Goal: Book appointment/travel/reservation

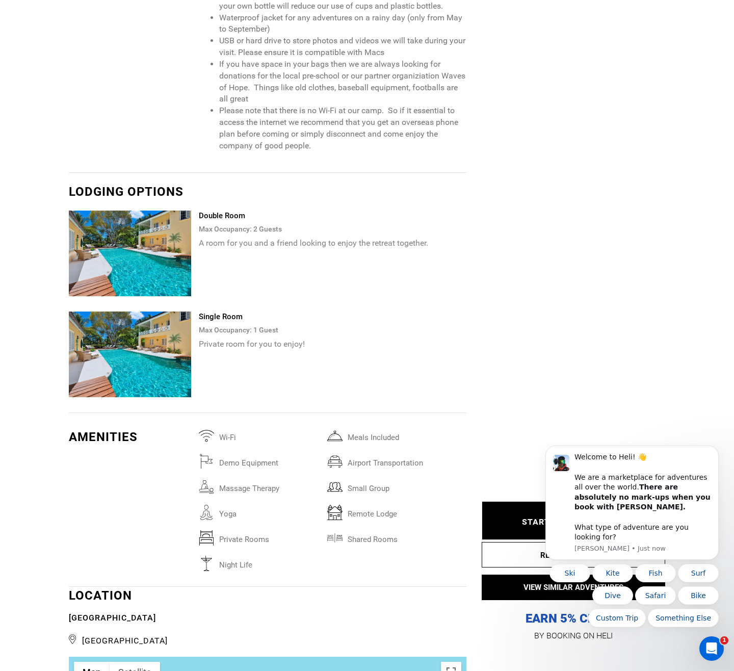
scroll to position [2681, 0]
click at [715, 452] on icon "Dismiss notification" at bounding box center [717, 449] width 6 height 6
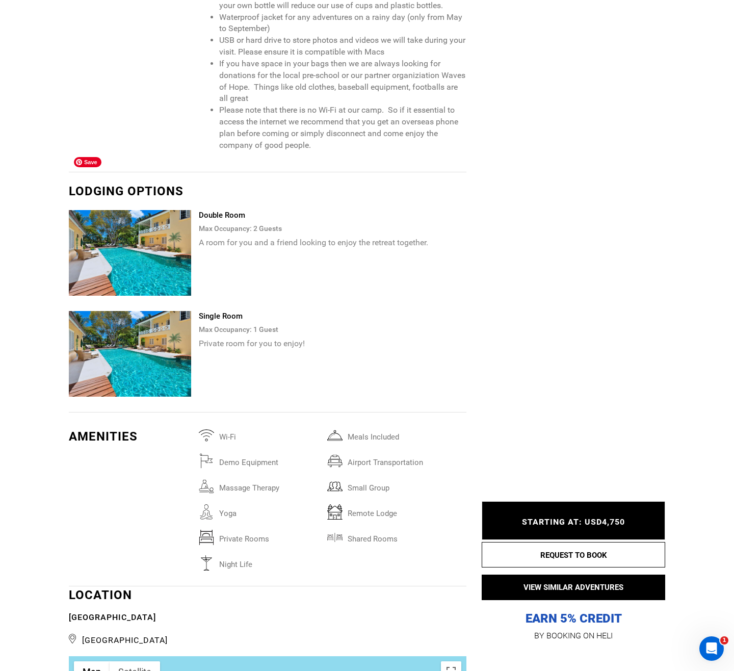
click at [144, 210] on img at bounding box center [130, 253] width 122 height 86
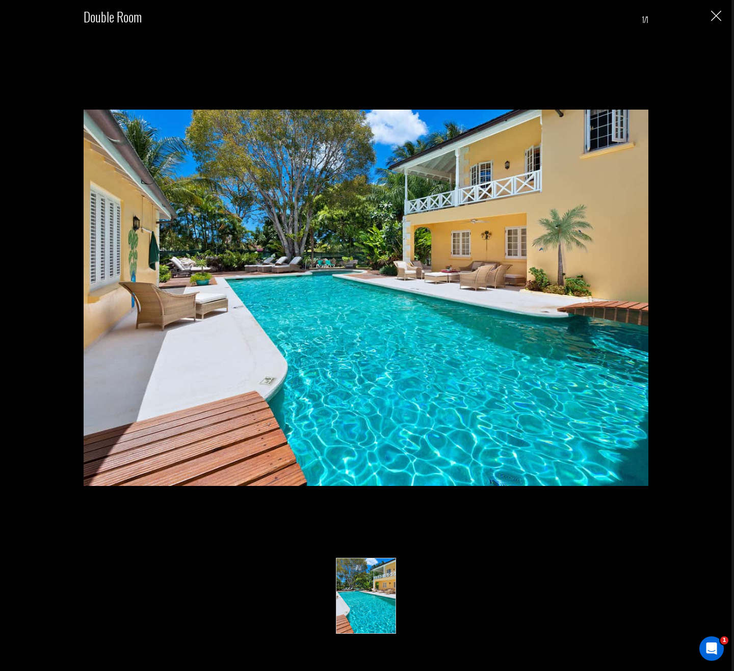
scroll to position [2682, 0]
click at [718, 20] on img "Close" at bounding box center [717, 16] width 10 height 10
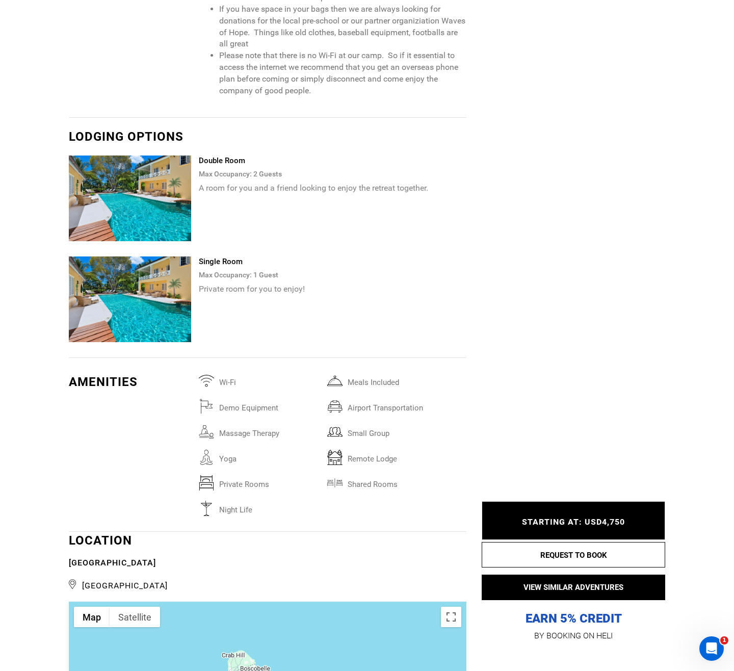
scroll to position [2739, 0]
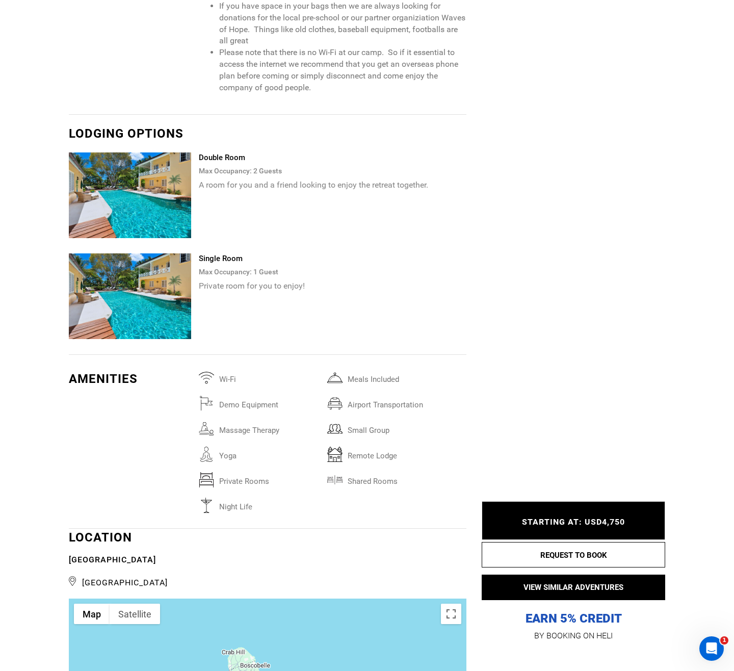
click at [594, 523] on span "STARTING AT: USD4,750" at bounding box center [573, 522] width 103 height 10
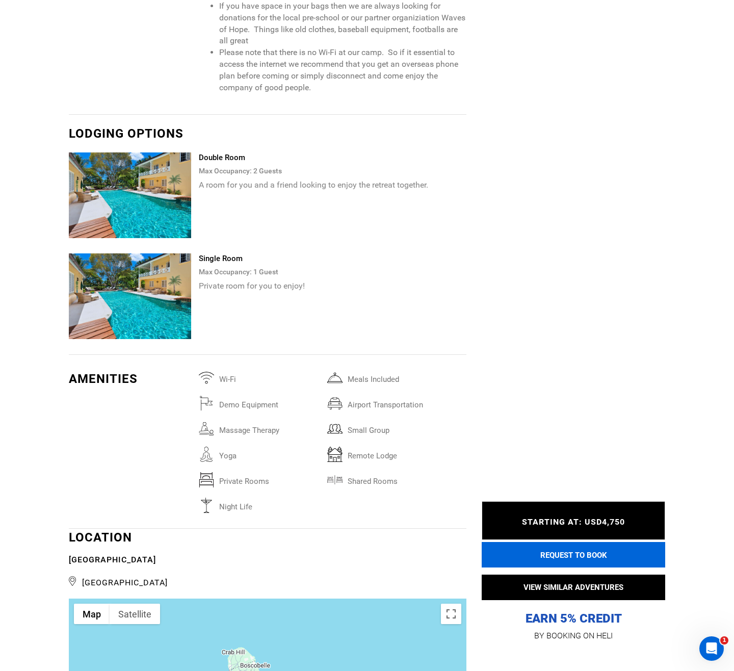
click at [592, 546] on button "REQUEST TO BOOK" at bounding box center [574, 555] width 184 height 26
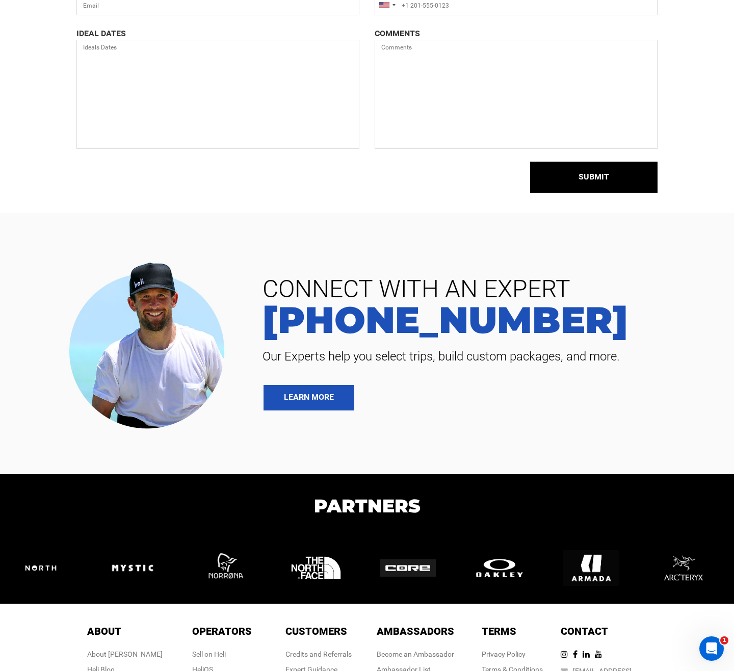
scroll to position [269, 0]
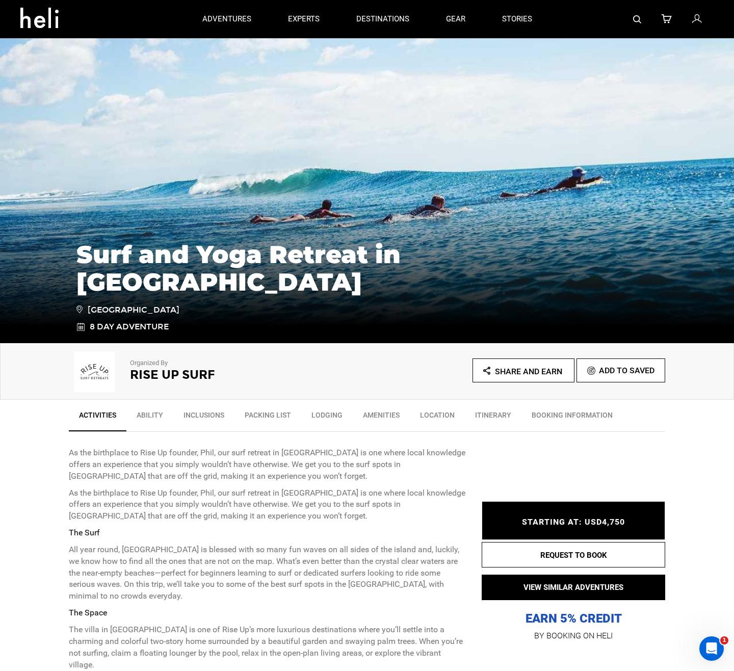
click at [146, 418] on link "Ability" at bounding box center [149, 418] width 47 height 26
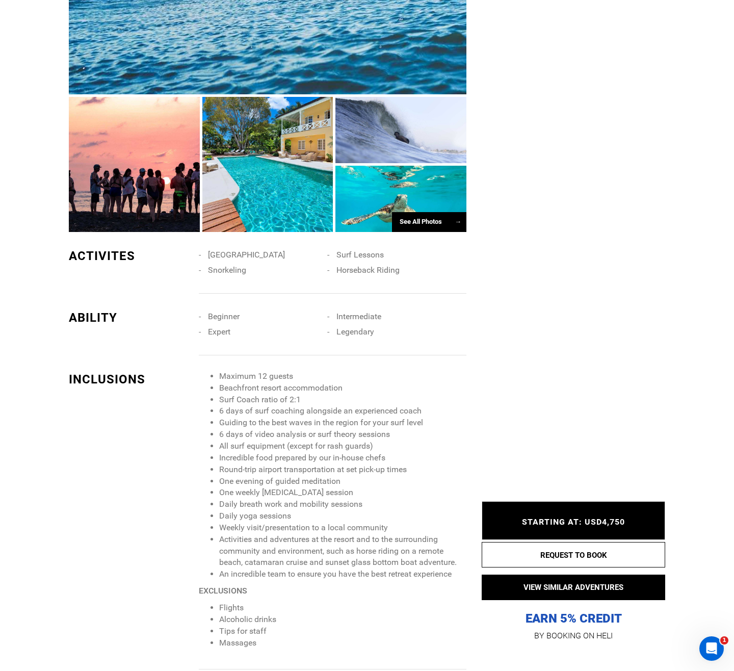
scroll to position [1520, 0]
